Goal: Communication & Community: Answer question/provide support

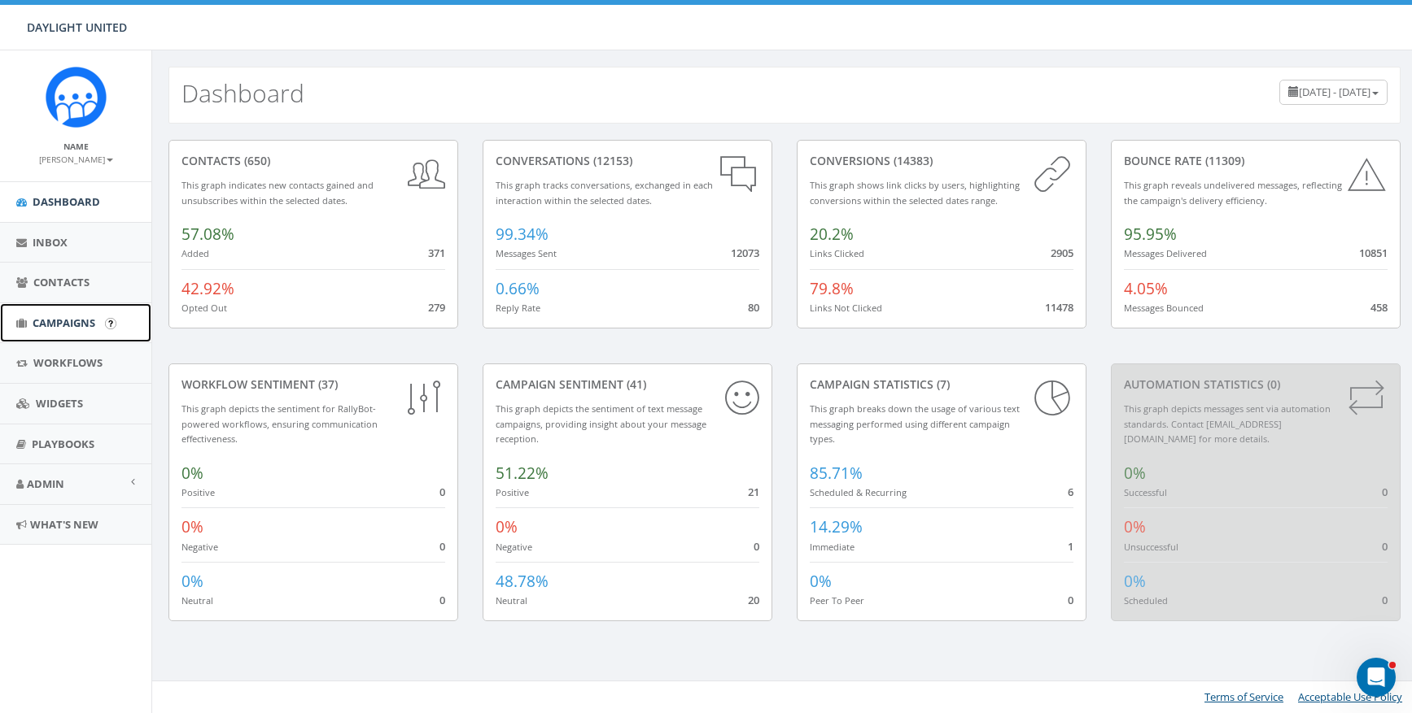
click at [71, 325] on span "Campaigns" at bounding box center [64, 323] width 63 height 15
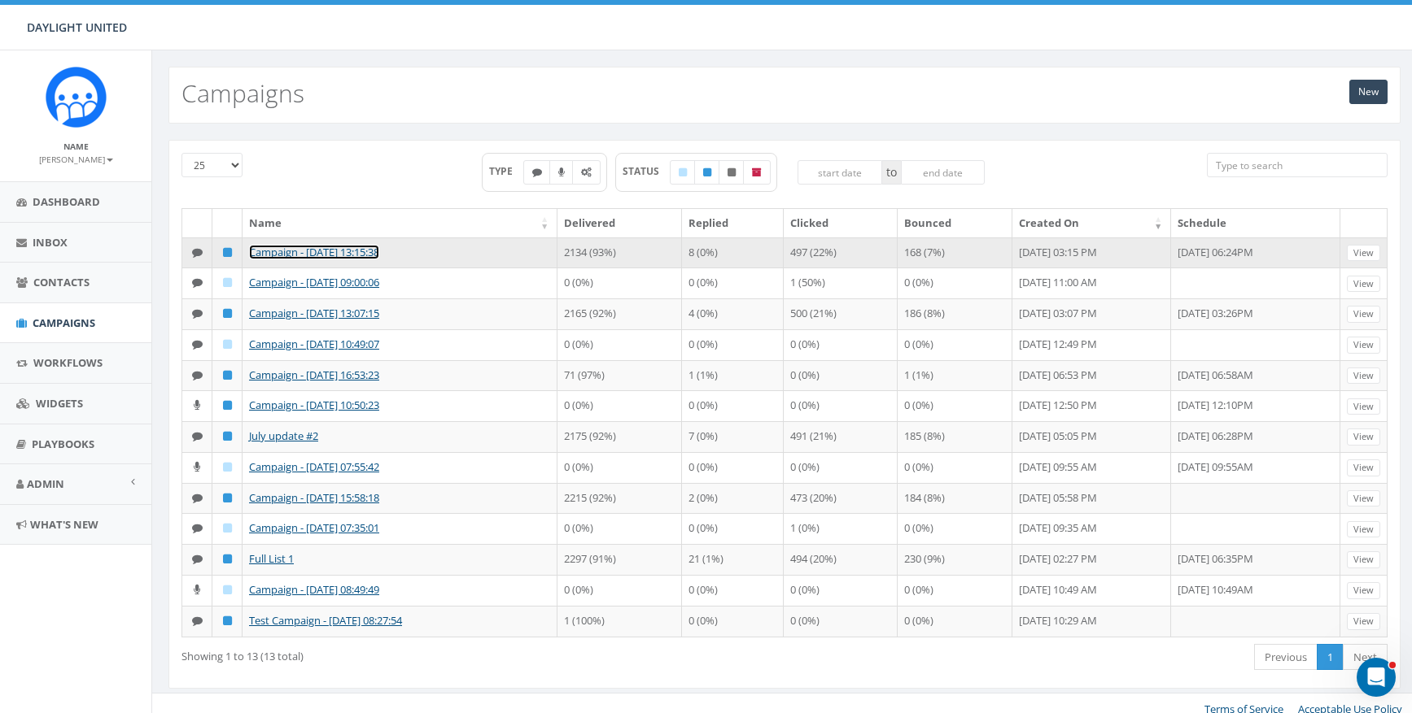
click at [359, 258] on link "Campaign - [DATE] 13:15:38" at bounding box center [314, 252] width 130 height 15
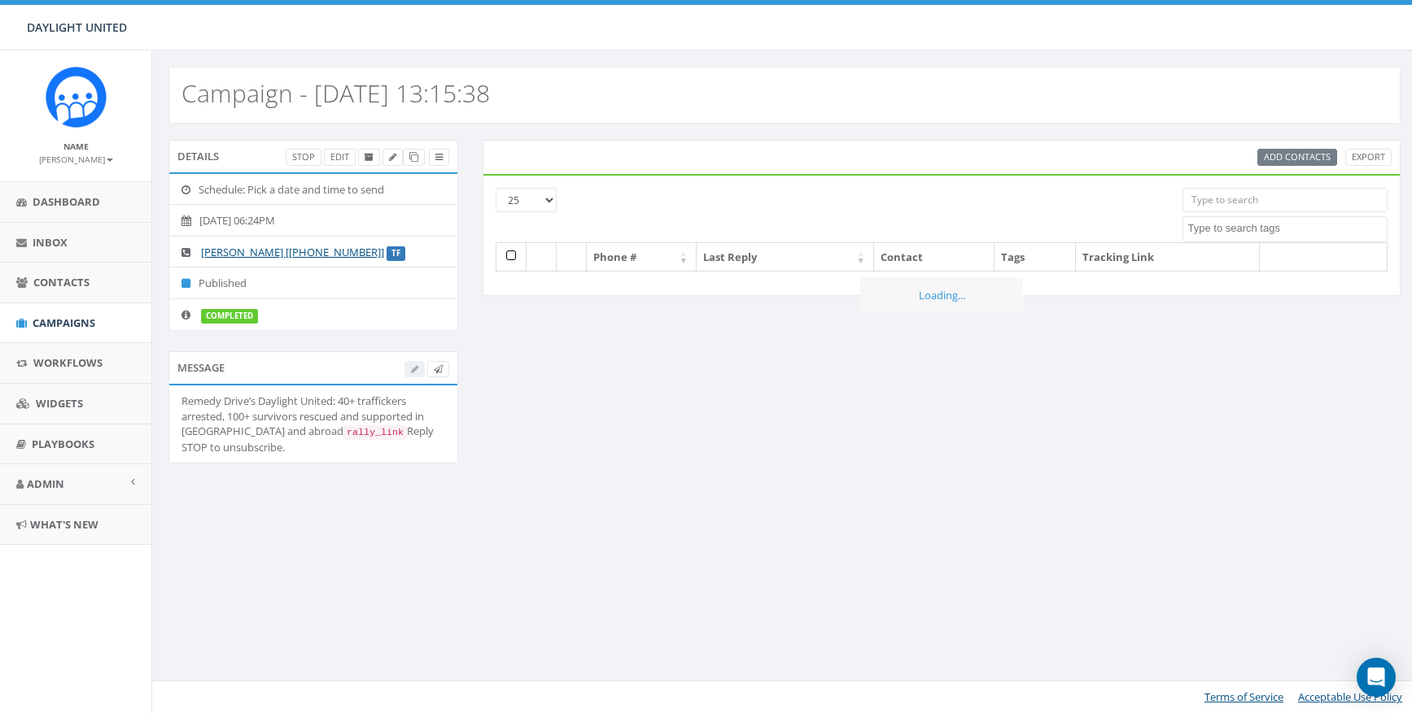
select select
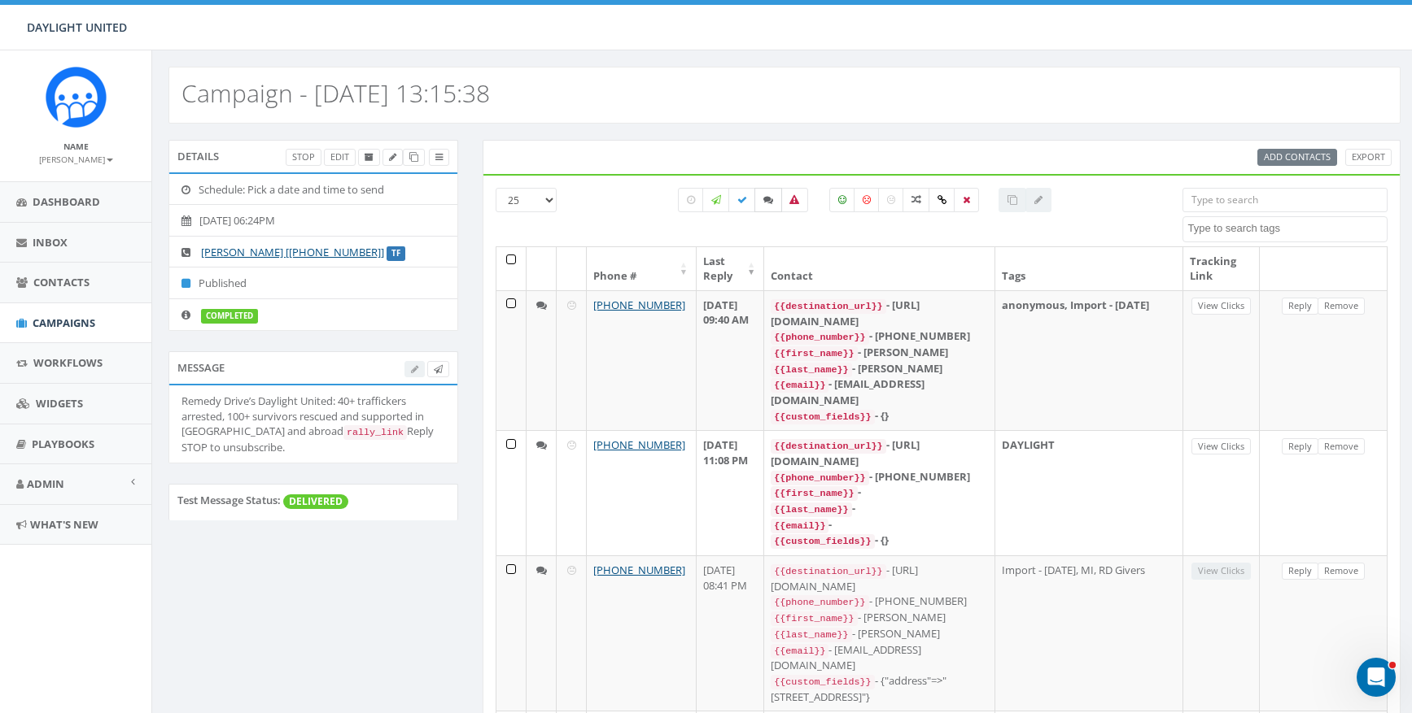
click at [759, 203] on label at bounding box center [768, 200] width 28 height 24
checkbox input "true"
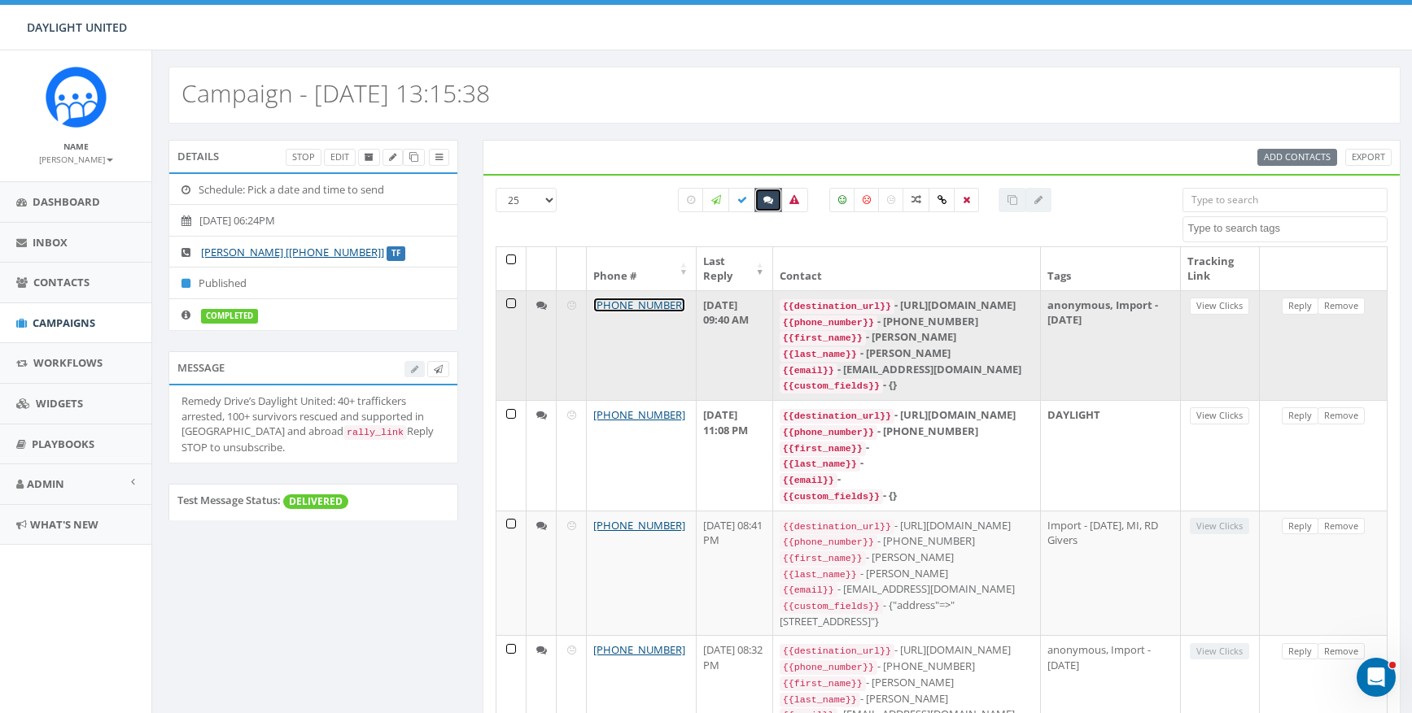
click at [616, 307] on link "[PHONE_NUMBER]" at bounding box center [639, 305] width 92 height 15
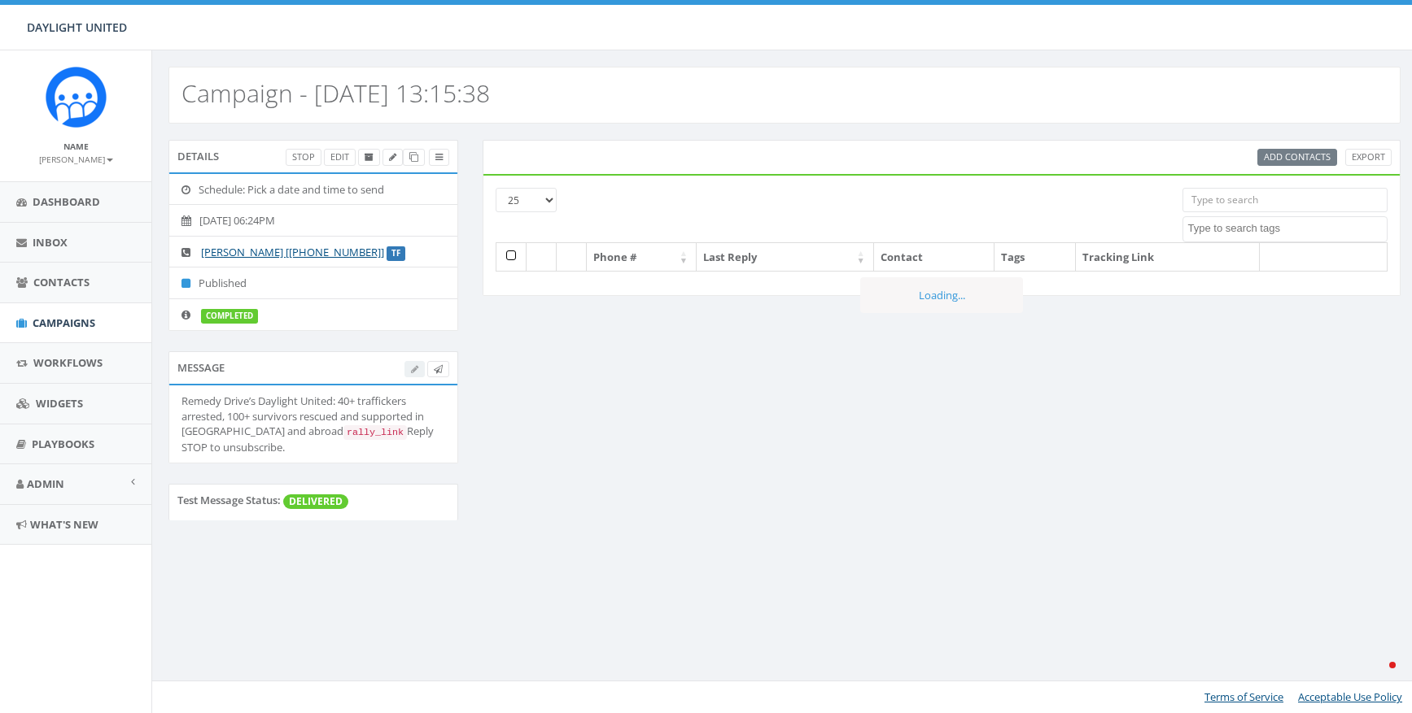
select select
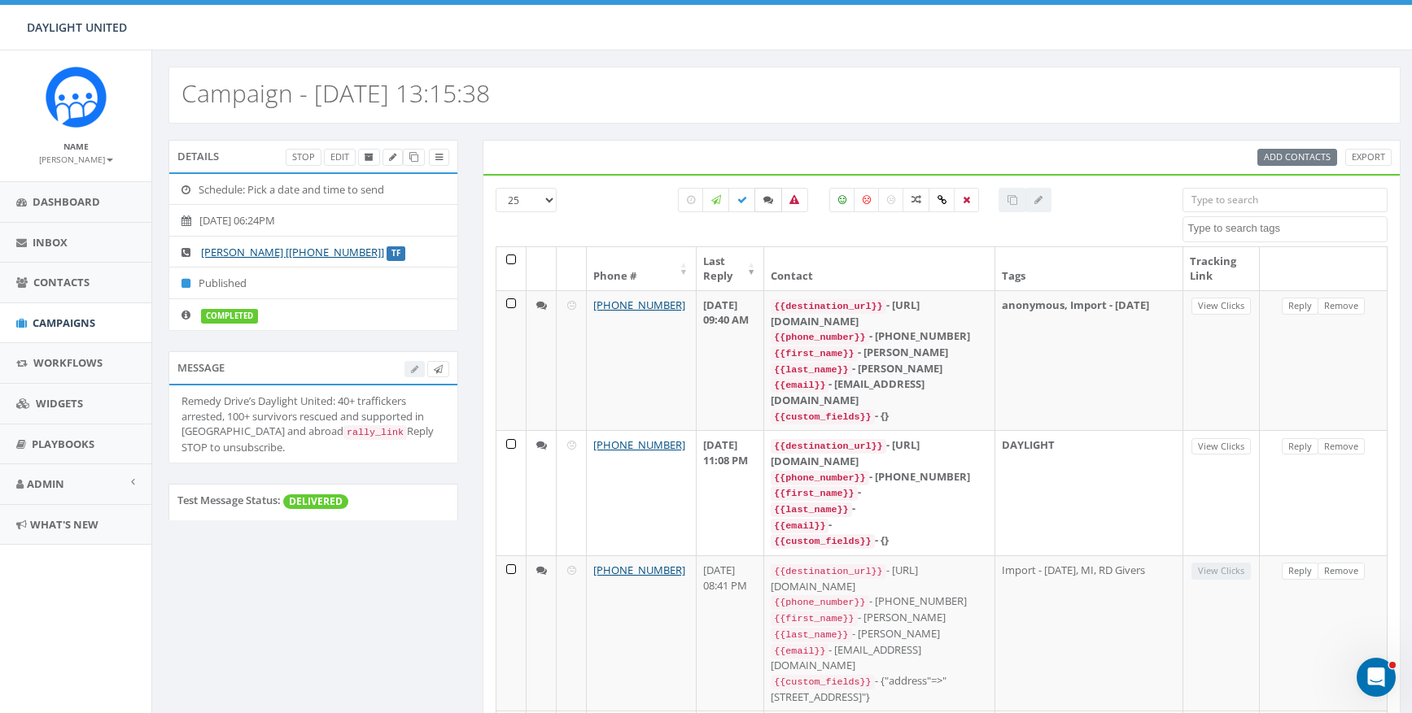
click at [761, 201] on label at bounding box center [768, 200] width 28 height 24
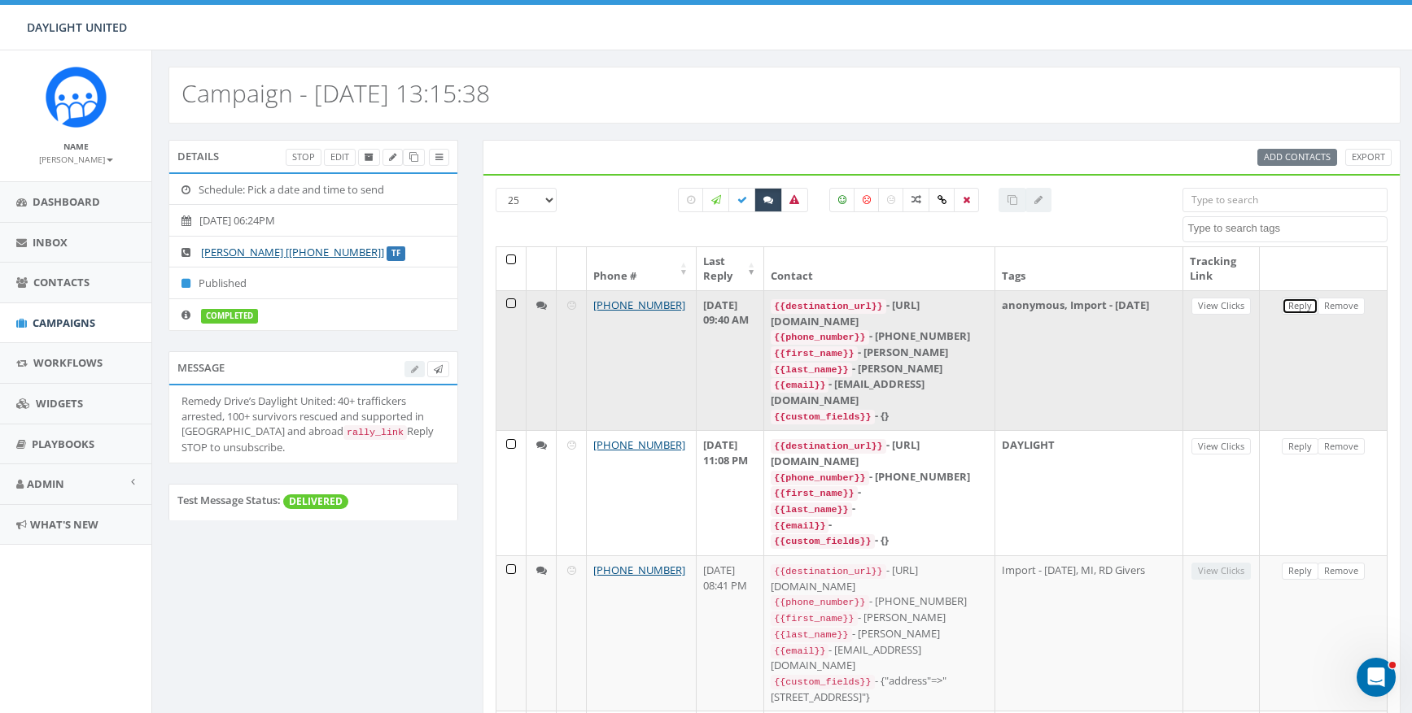
click at [1297, 305] on link "Reply" at bounding box center [1299, 306] width 37 height 17
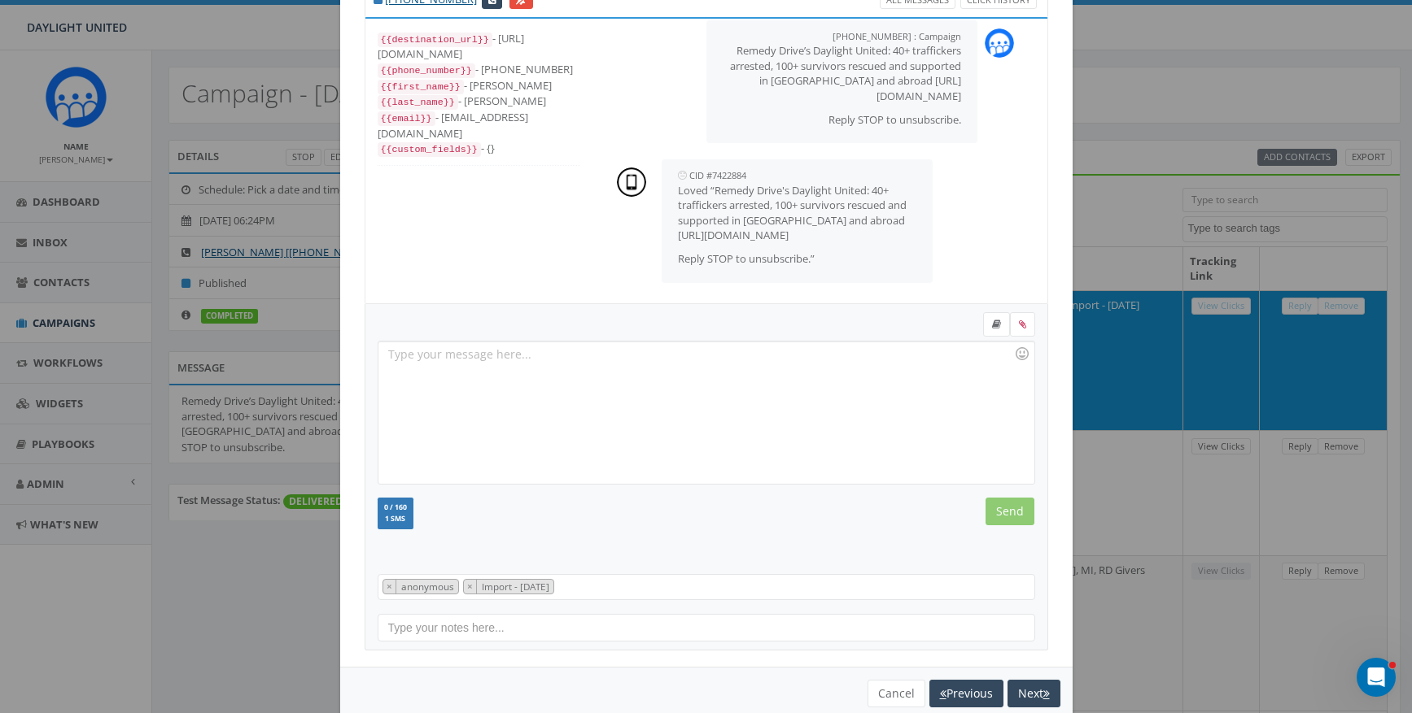
scroll to position [102, 0]
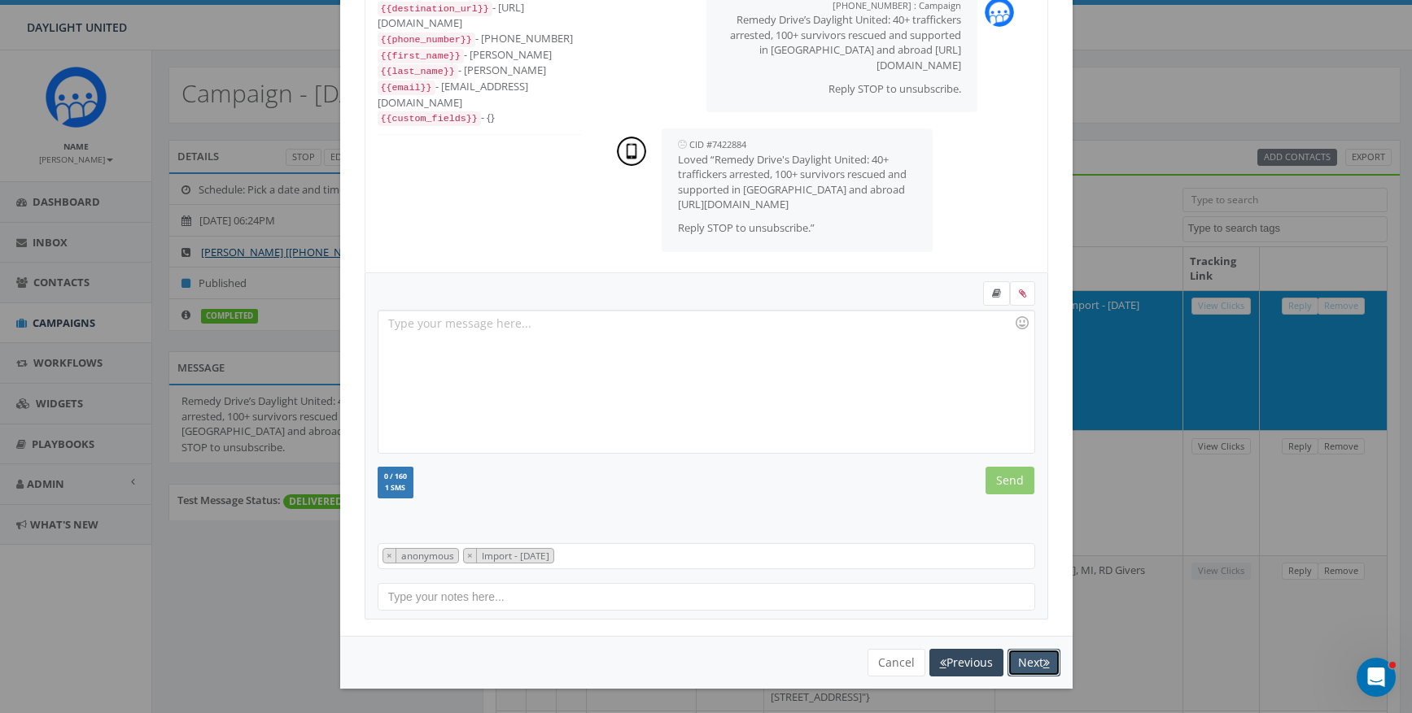
click at [1022, 663] on button "Next" at bounding box center [1033, 663] width 53 height 28
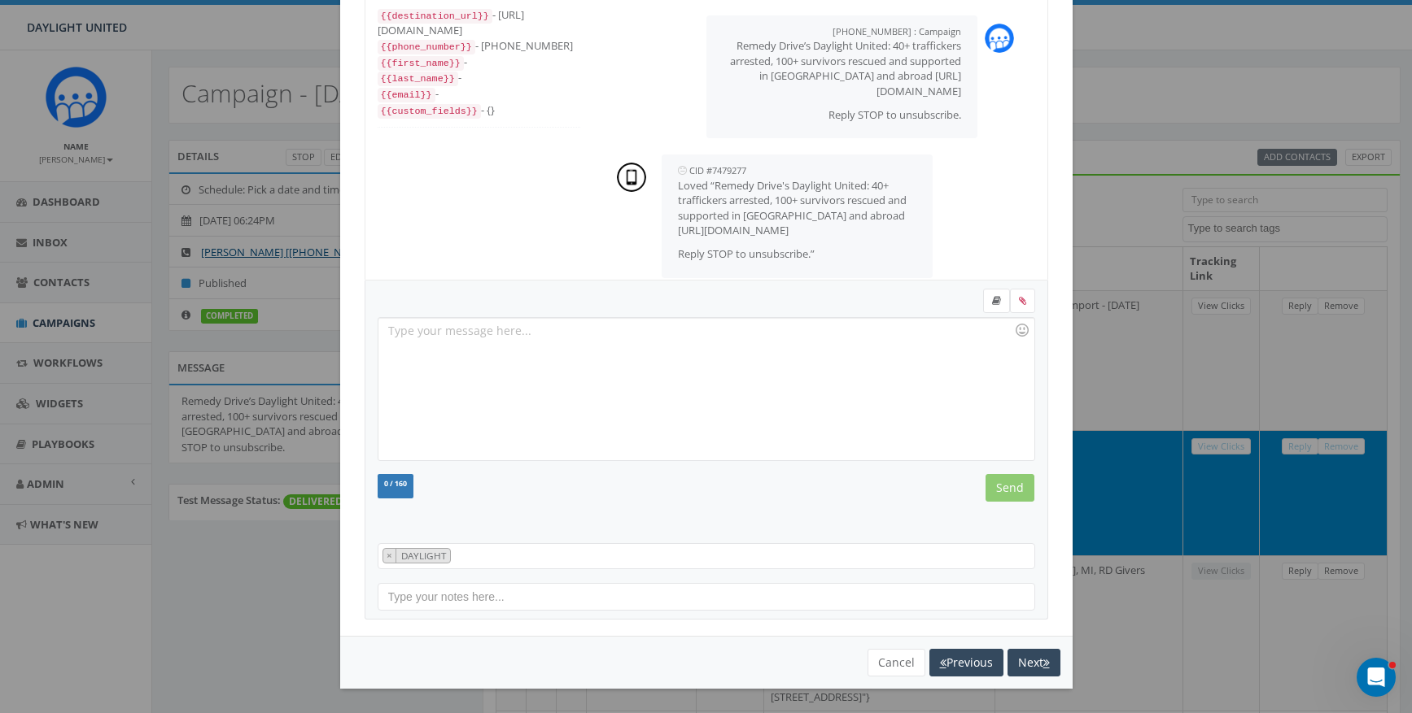
scroll to position [3, 0]
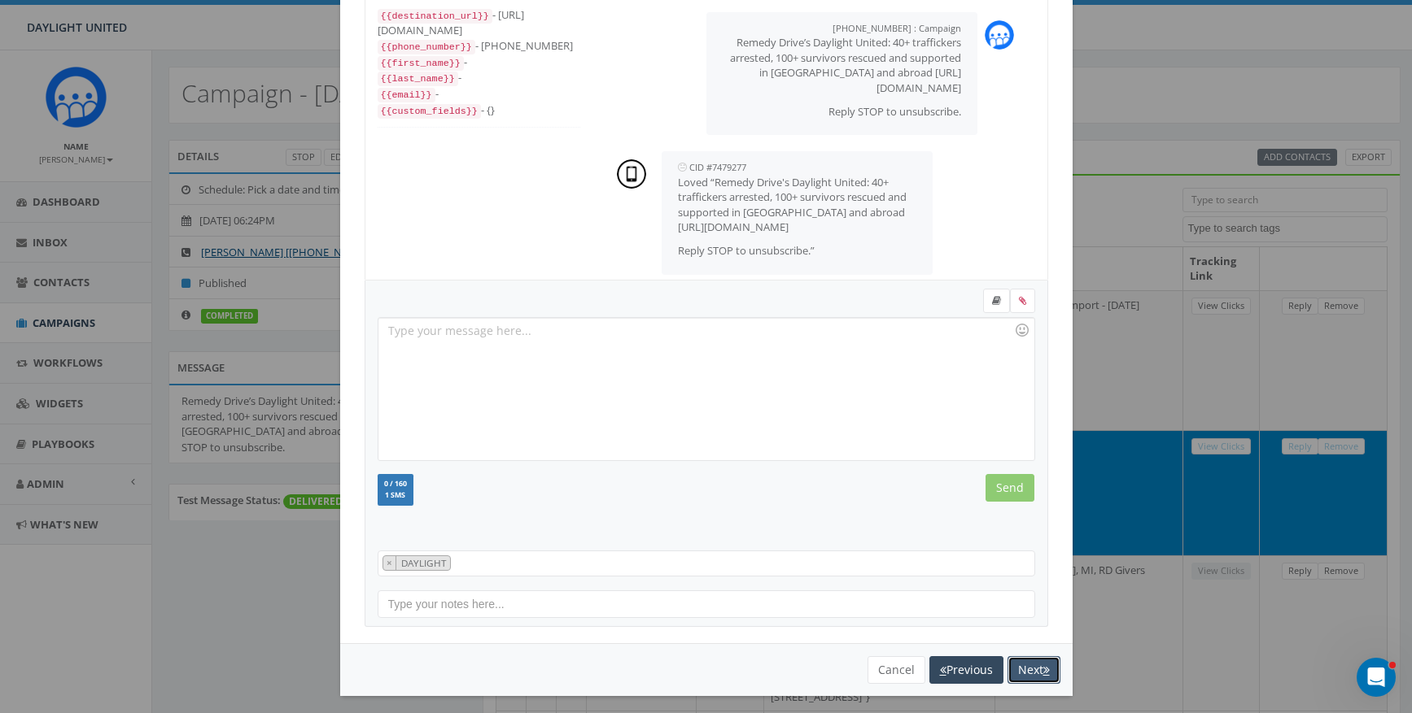
click at [1022, 663] on button "Next" at bounding box center [1033, 671] width 53 height 28
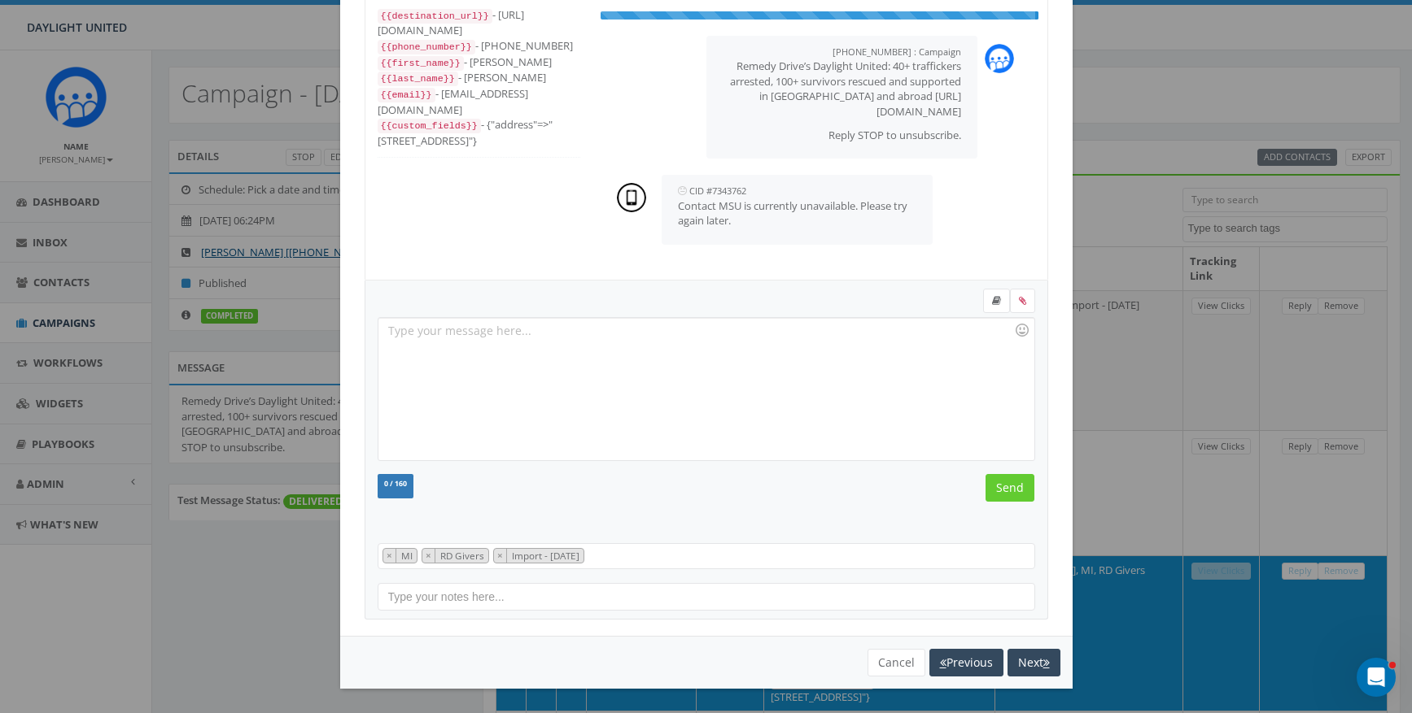
scroll to position [33, 0]
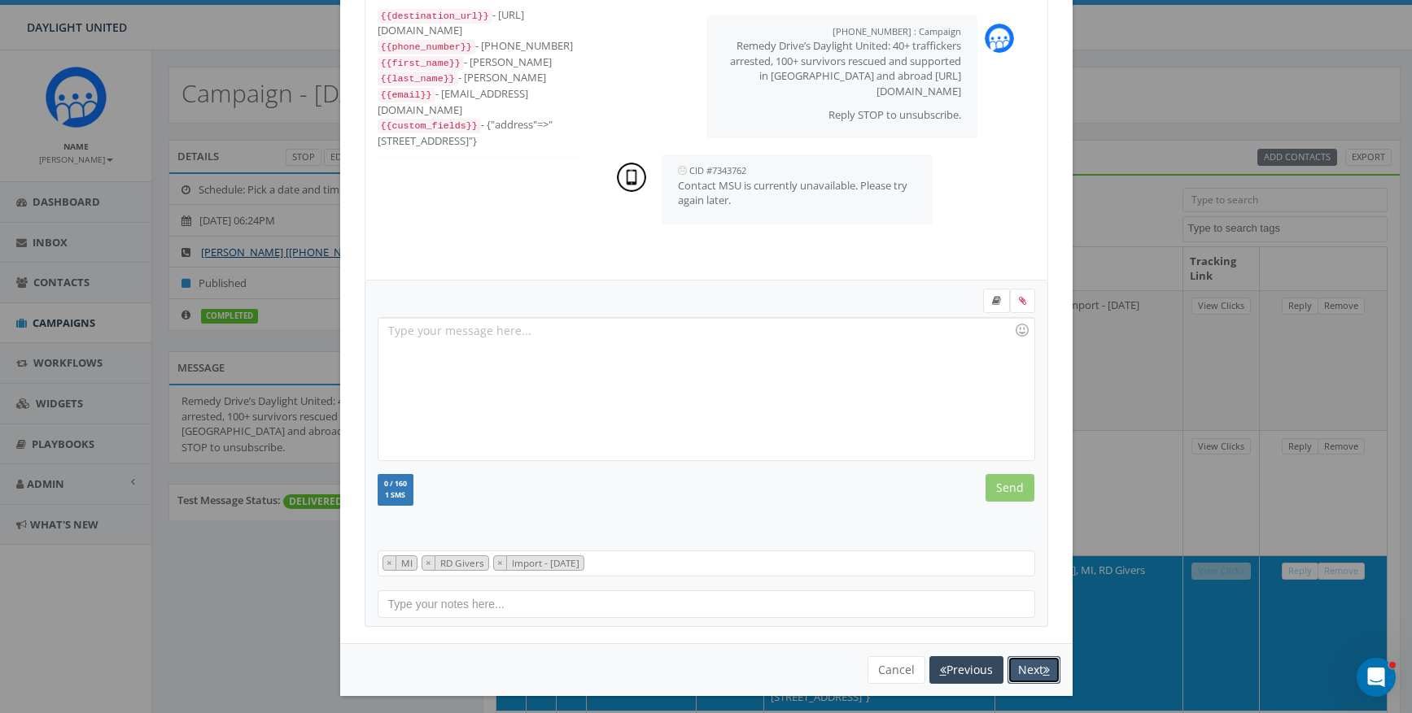
click at [1022, 663] on button "Next" at bounding box center [1033, 671] width 53 height 28
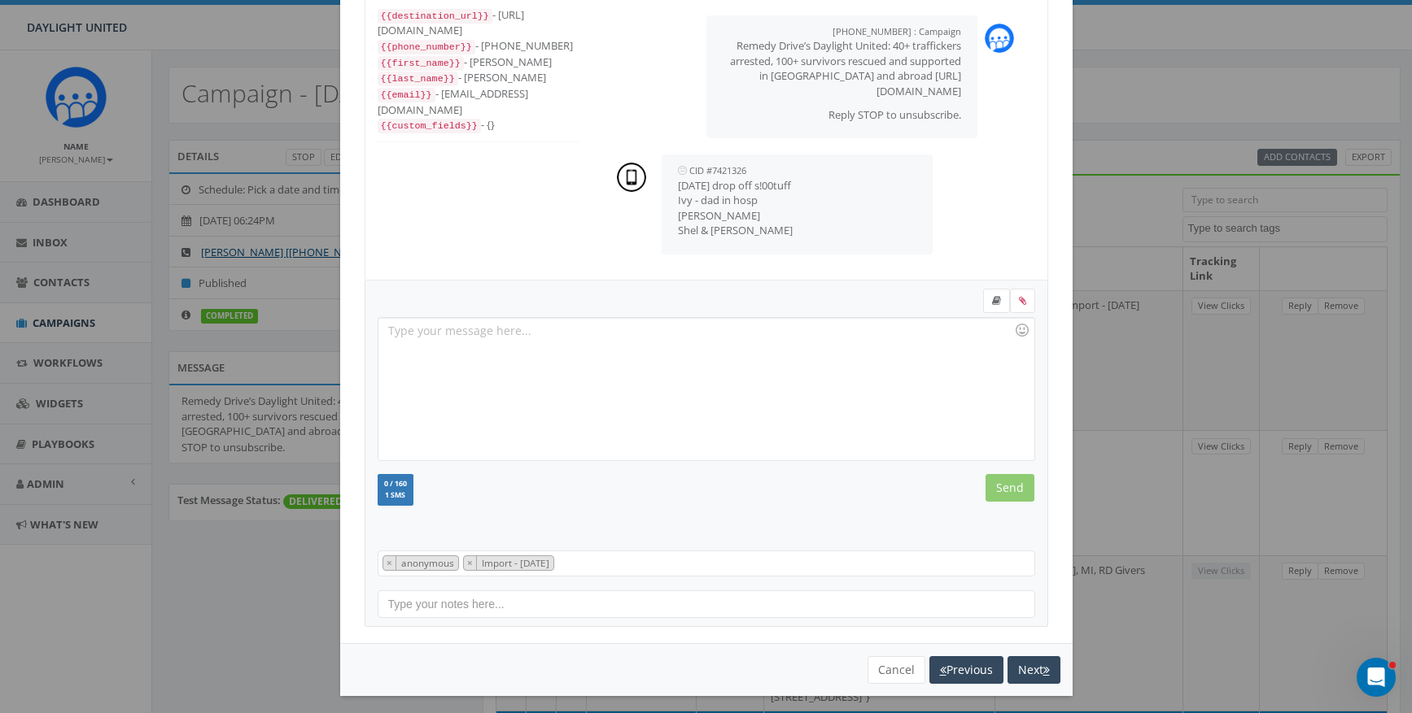
scroll to position [16, 0]
click at [1026, 665] on button "Next" at bounding box center [1033, 671] width 53 height 28
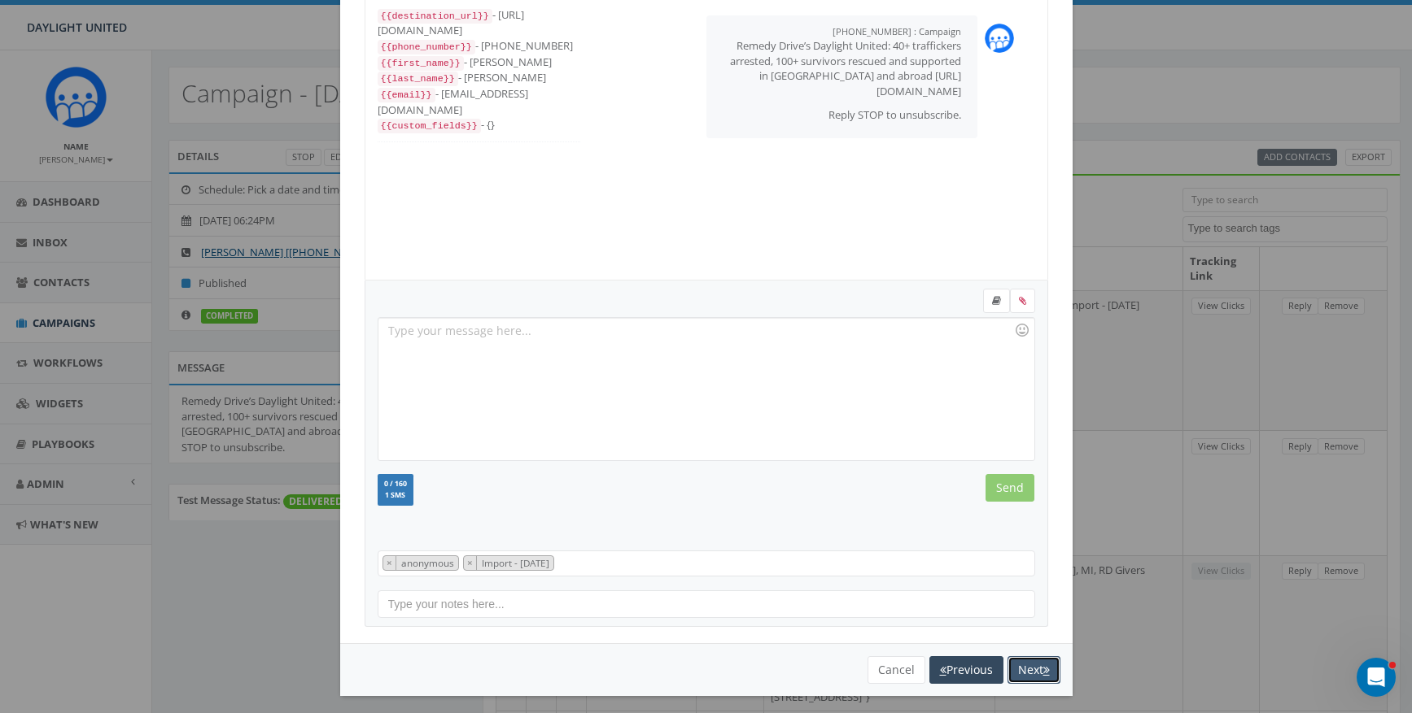
click at [1029, 671] on button "Next" at bounding box center [1033, 671] width 53 height 28
